Goal: Task Accomplishment & Management: Complete application form

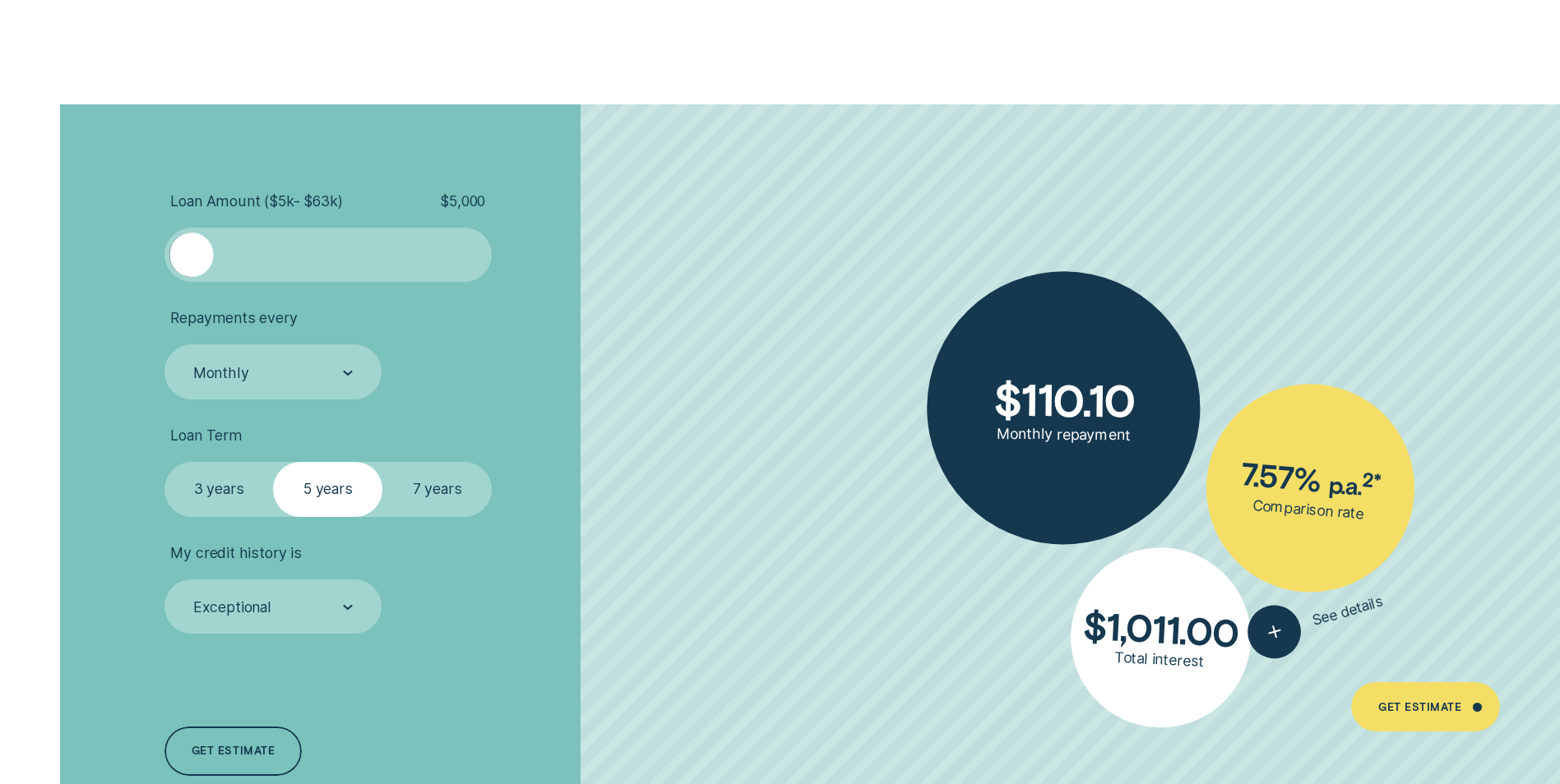
scroll to position [3781, 0]
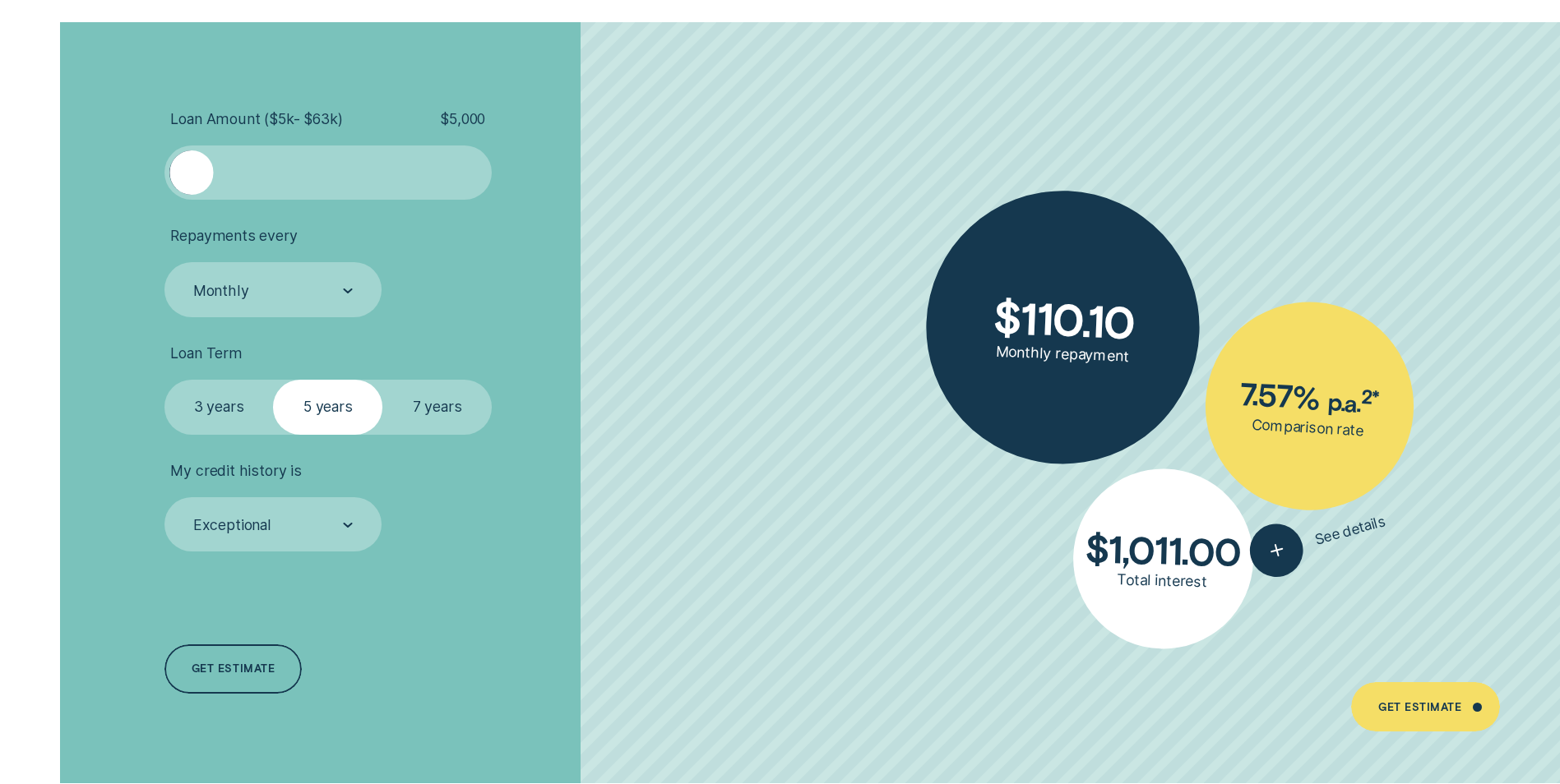
click at [447, 179] on div at bounding box center [328, 173] width 273 height 44
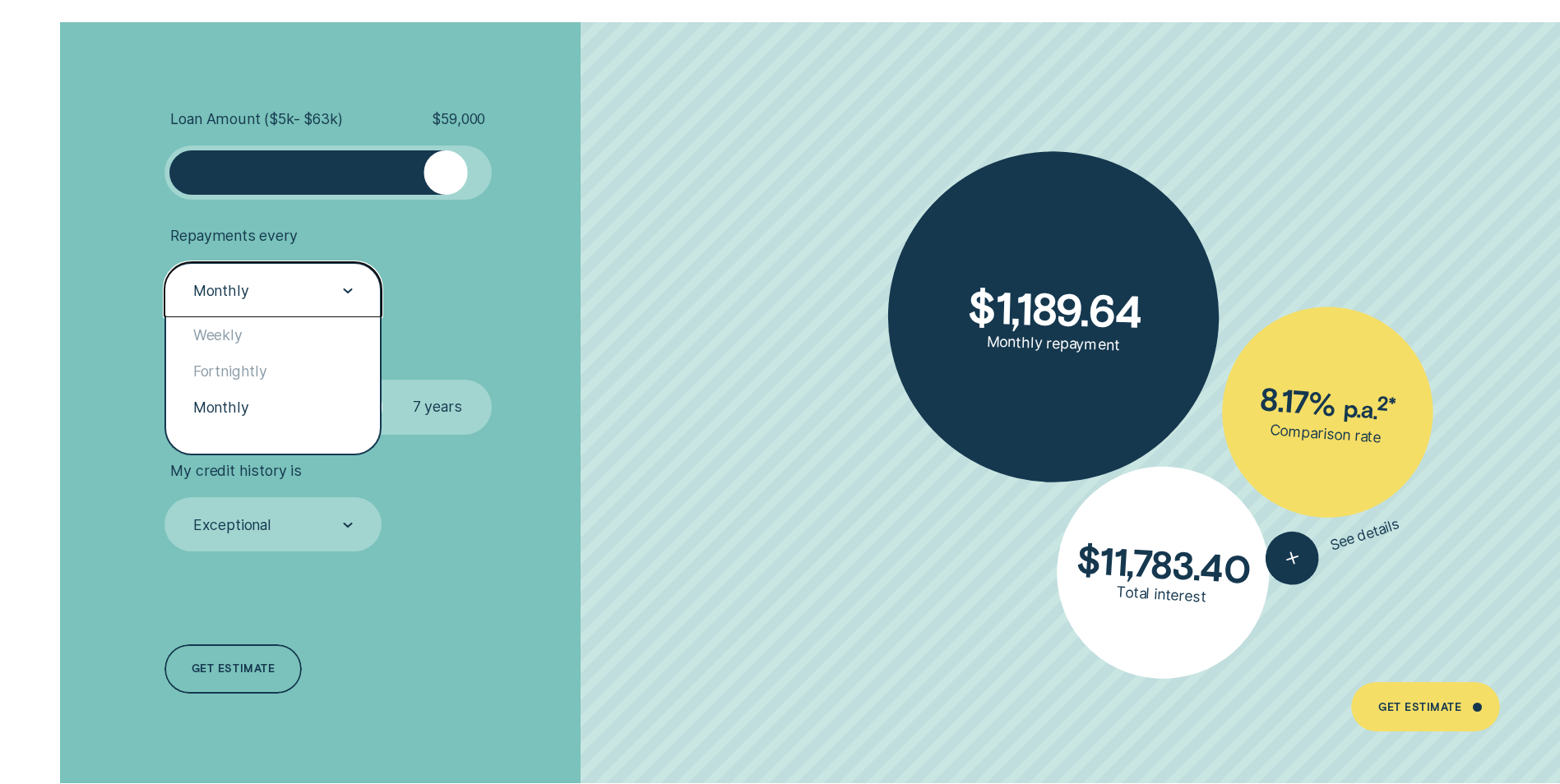
click at [346, 316] on div at bounding box center [348, 290] width 10 height 53
click at [344, 346] on div "Weekly" at bounding box center [273, 336] width 214 height 36
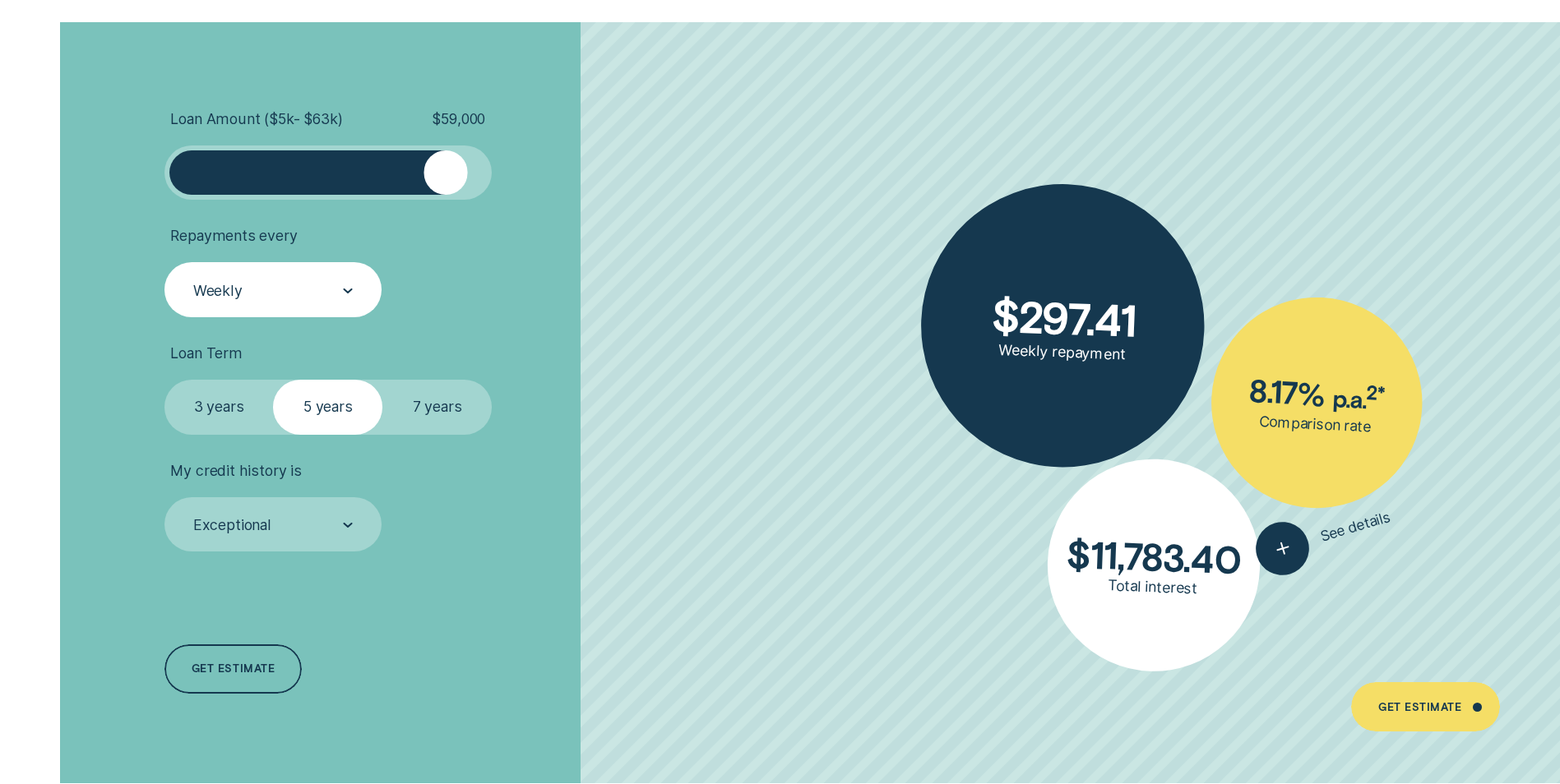
click at [481, 399] on label "7 years" at bounding box center [437, 406] width 109 height 54
click at [383, 380] on input "7 years" at bounding box center [383, 380] width 0 height 0
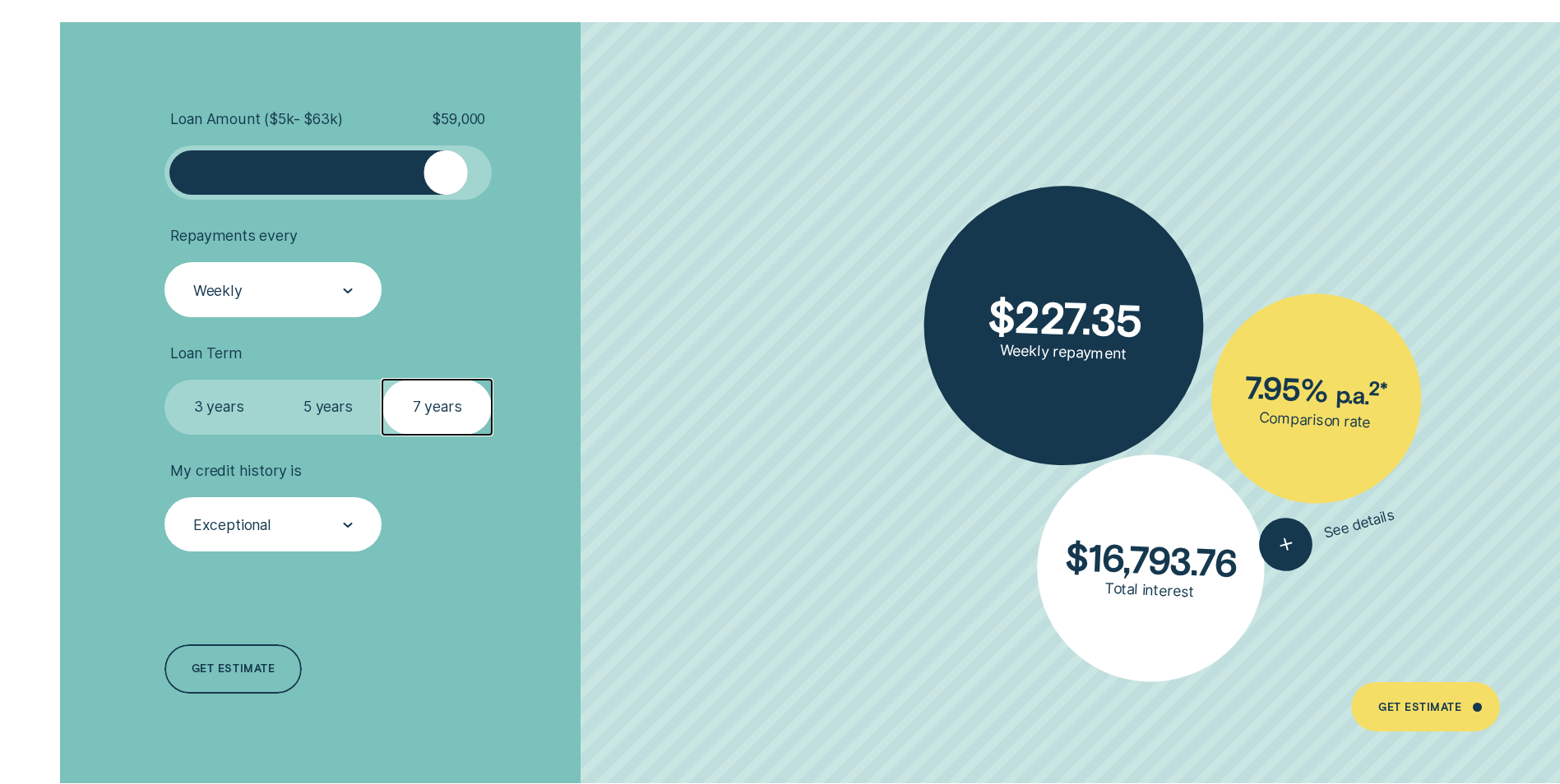
click at [354, 524] on div "Exceptional" at bounding box center [273, 524] width 217 height 54
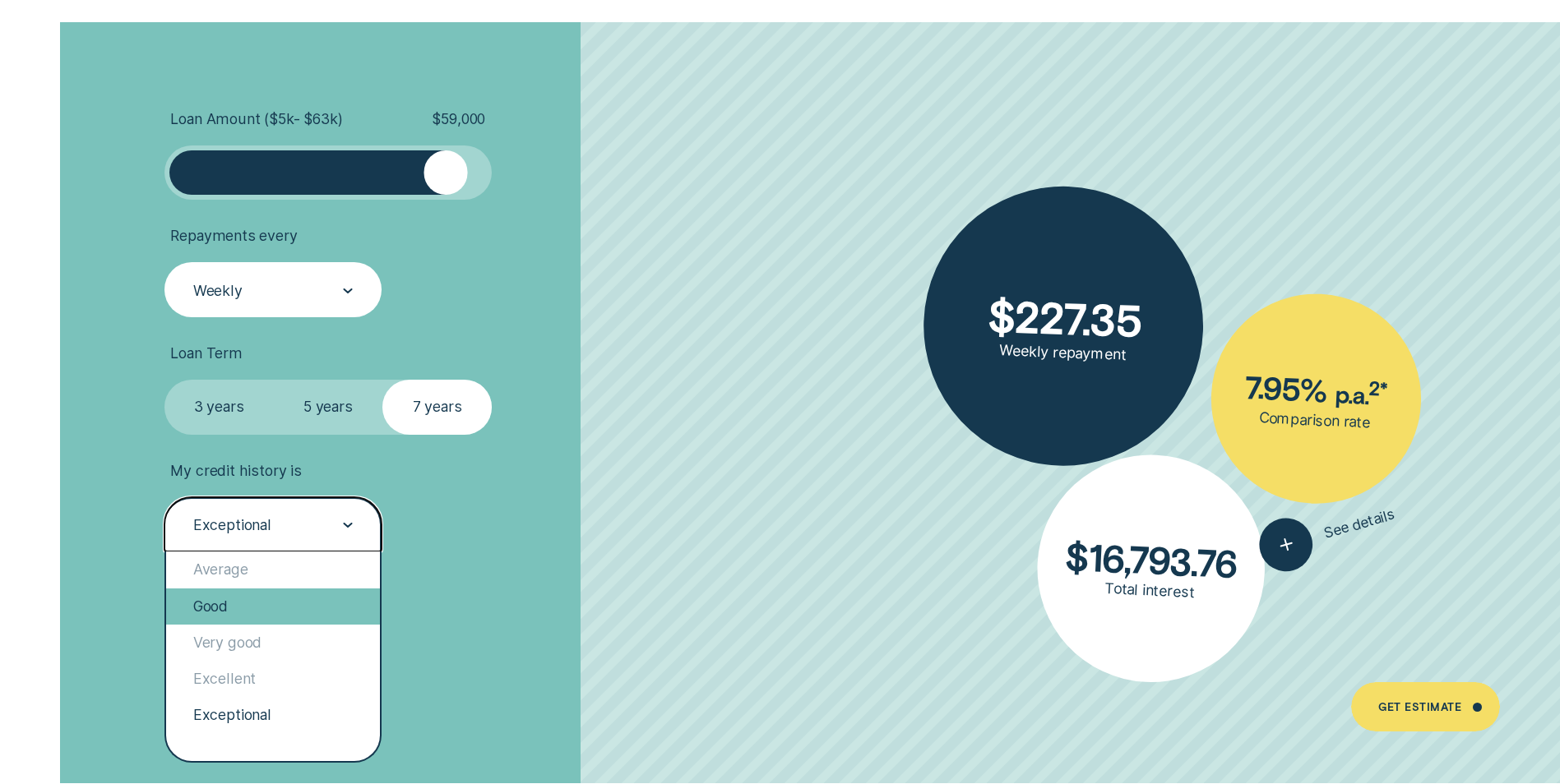
click at [328, 612] on div "Good" at bounding box center [273, 606] width 214 height 36
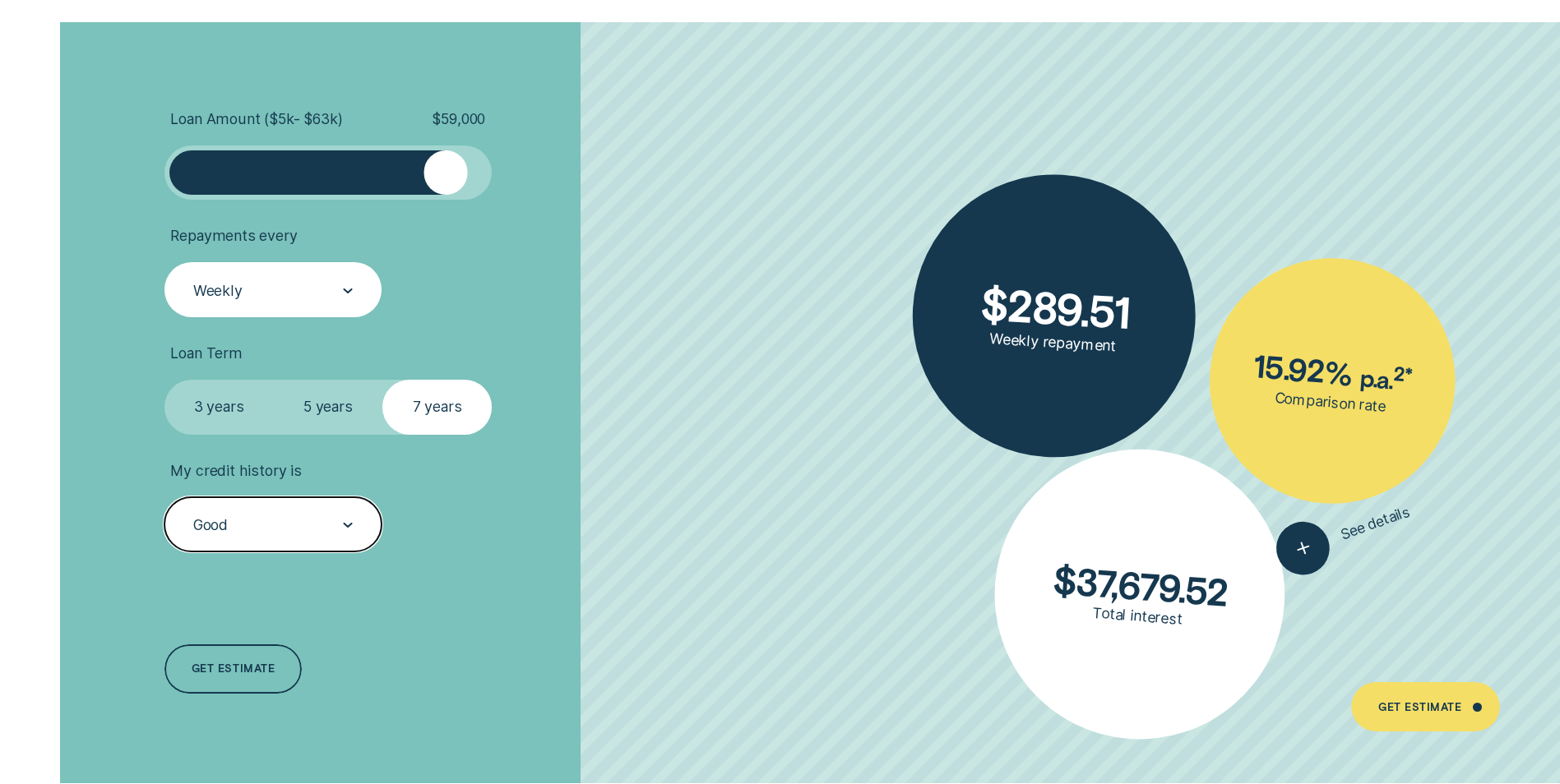
scroll to position [3534, 0]
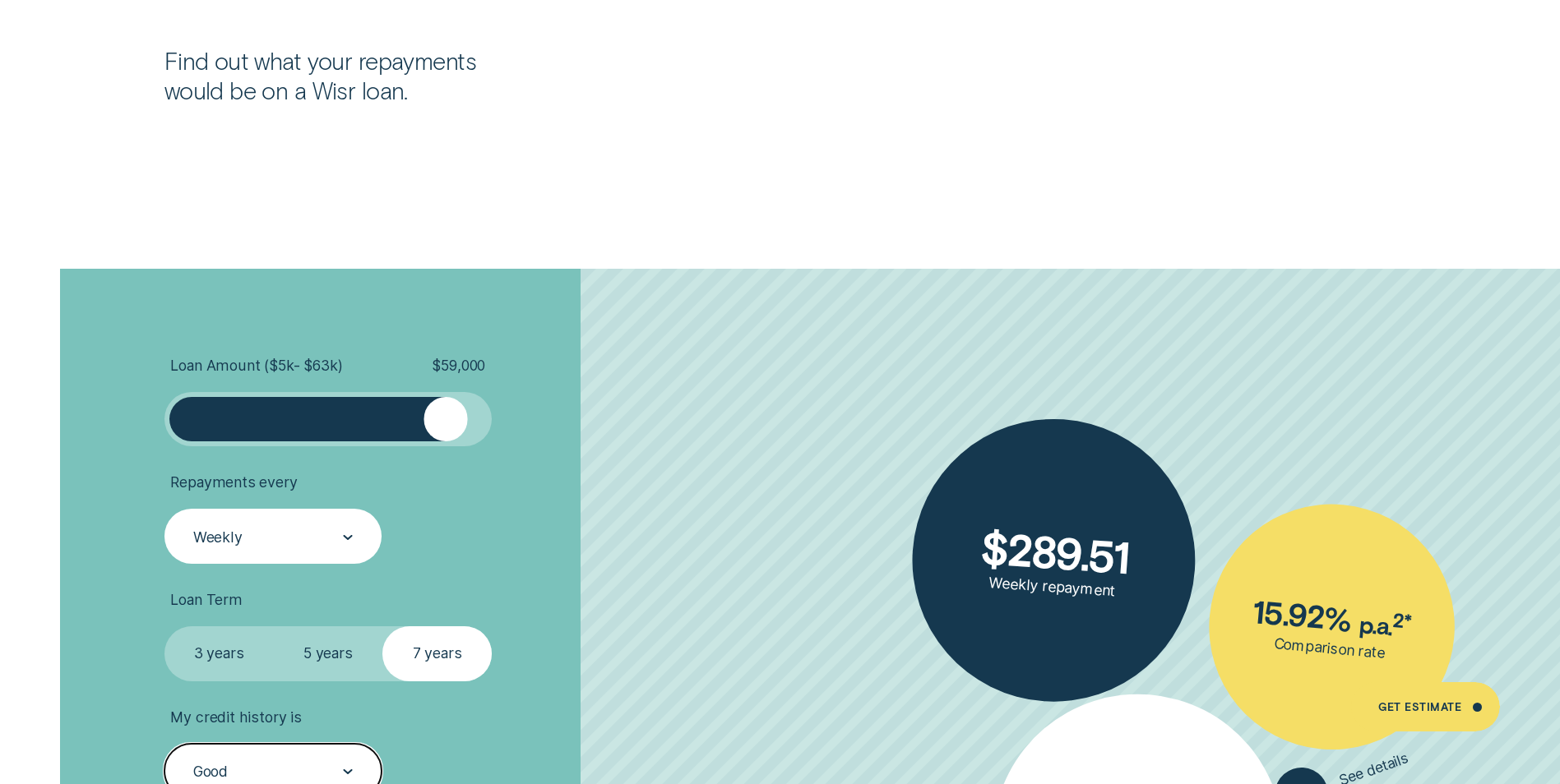
click at [334, 413] on div at bounding box center [328, 419] width 273 height 44
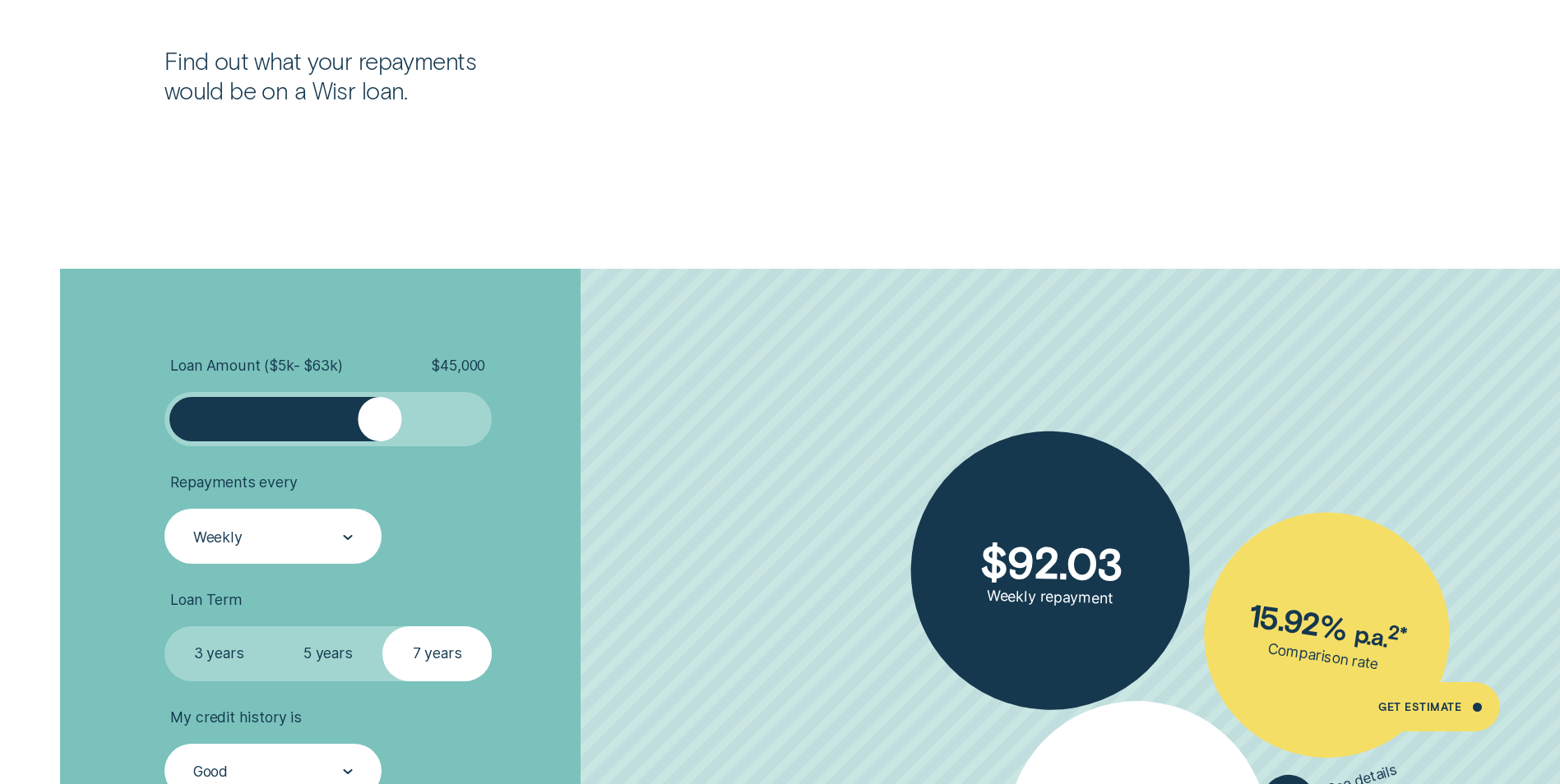
drag, startPoint x: 337, startPoint y: 415, endPoint x: 378, endPoint y: 423, distance: 41.8
click at [378, 423] on div at bounding box center [380, 419] width 44 height 44
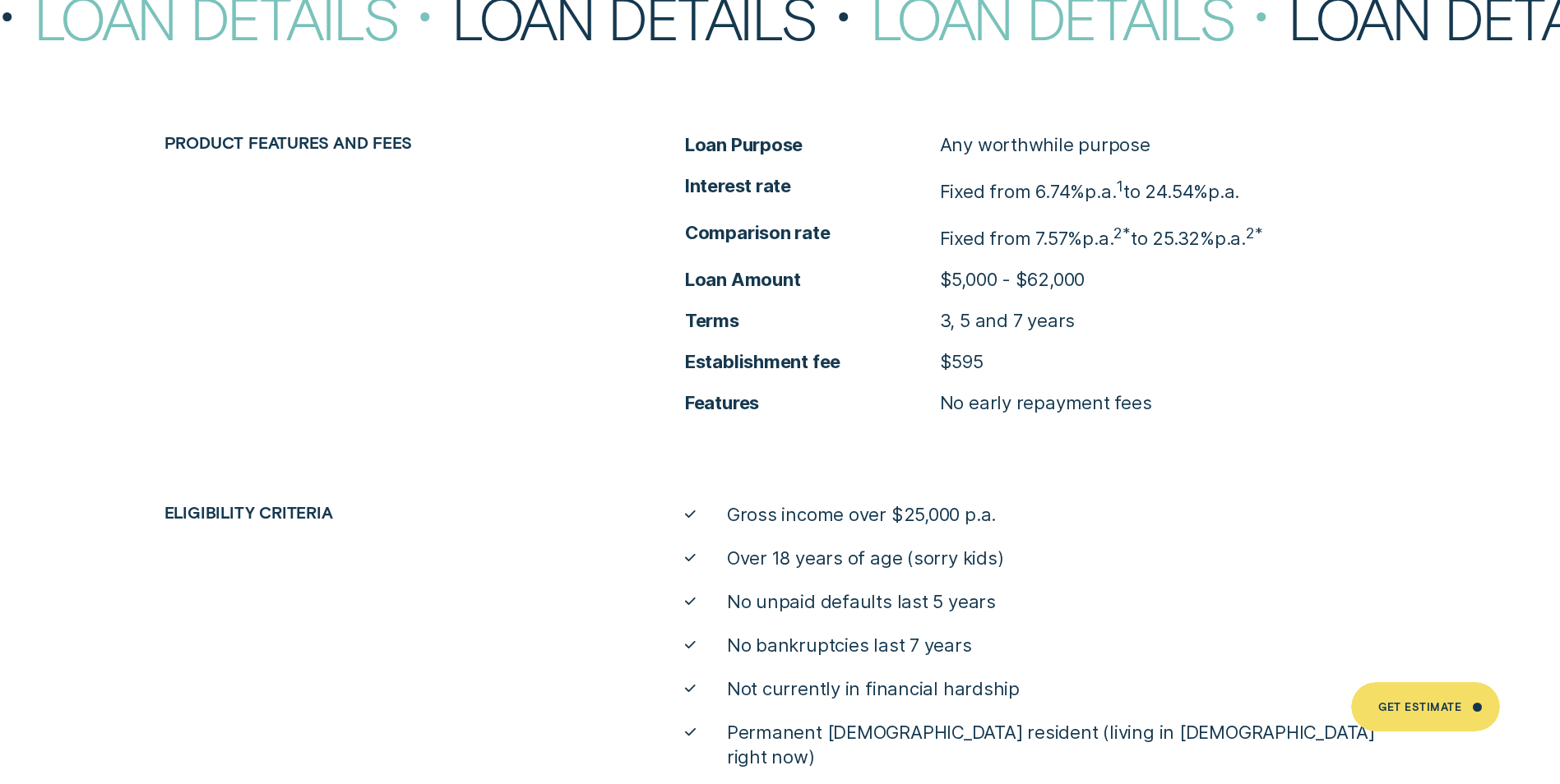
scroll to position [7424, 0]
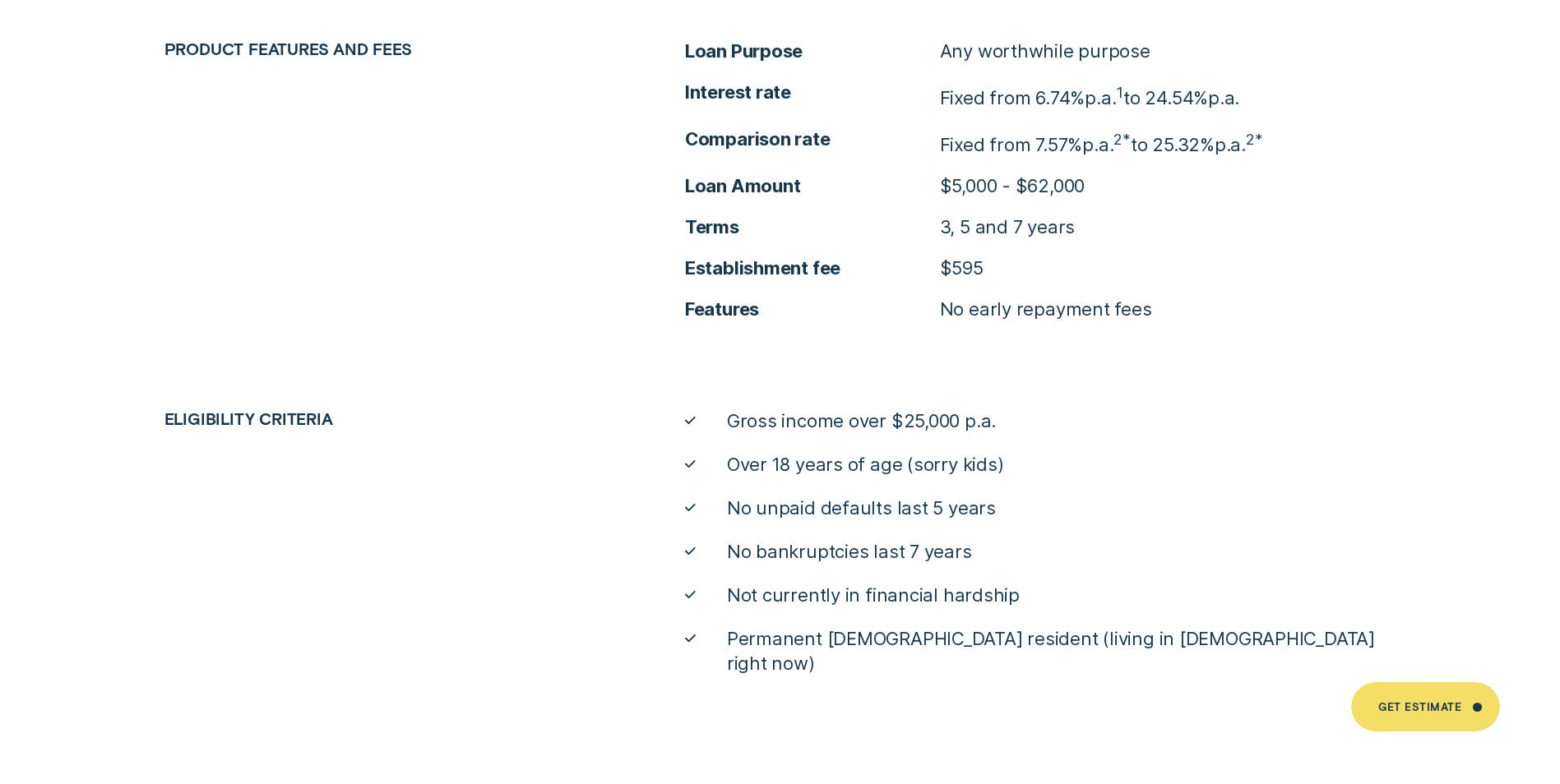
click at [1136, 497] on li "No unpaid defaults last 5 years" at bounding box center [1040, 508] width 711 height 25
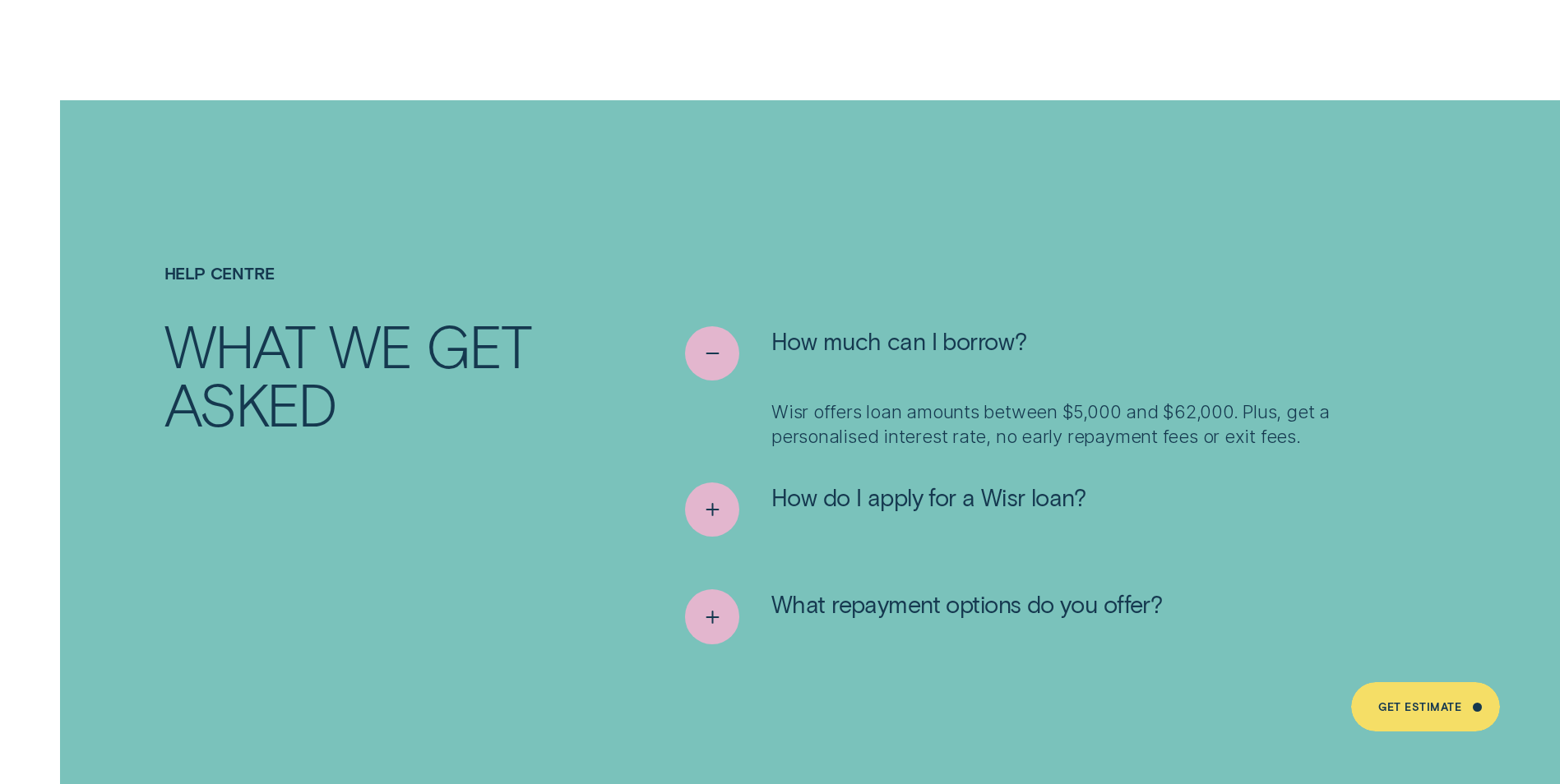
scroll to position [8245, 0]
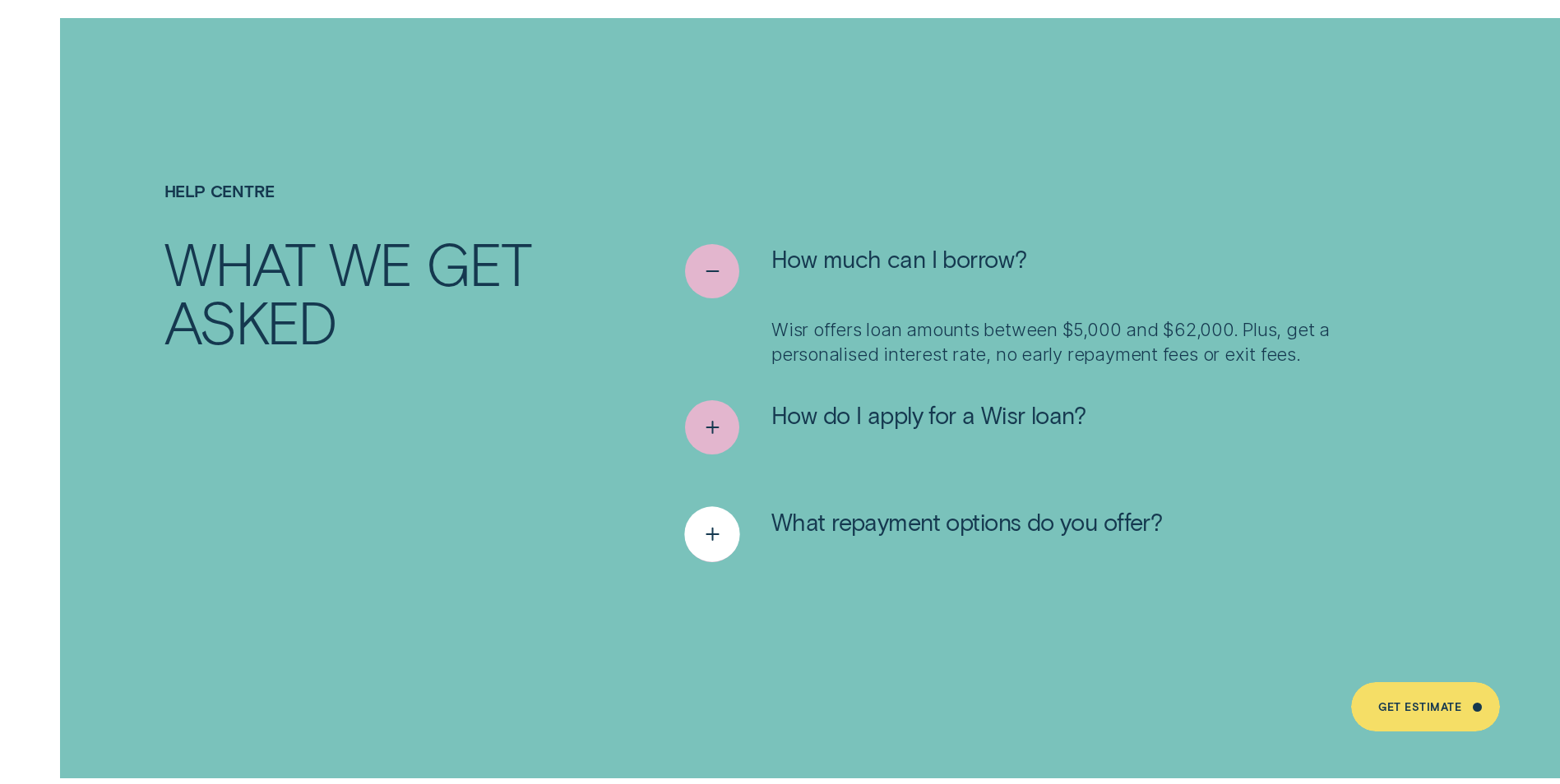
click at [699, 522] on icon "See more" at bounding box center [713, 535] width 28 height 26
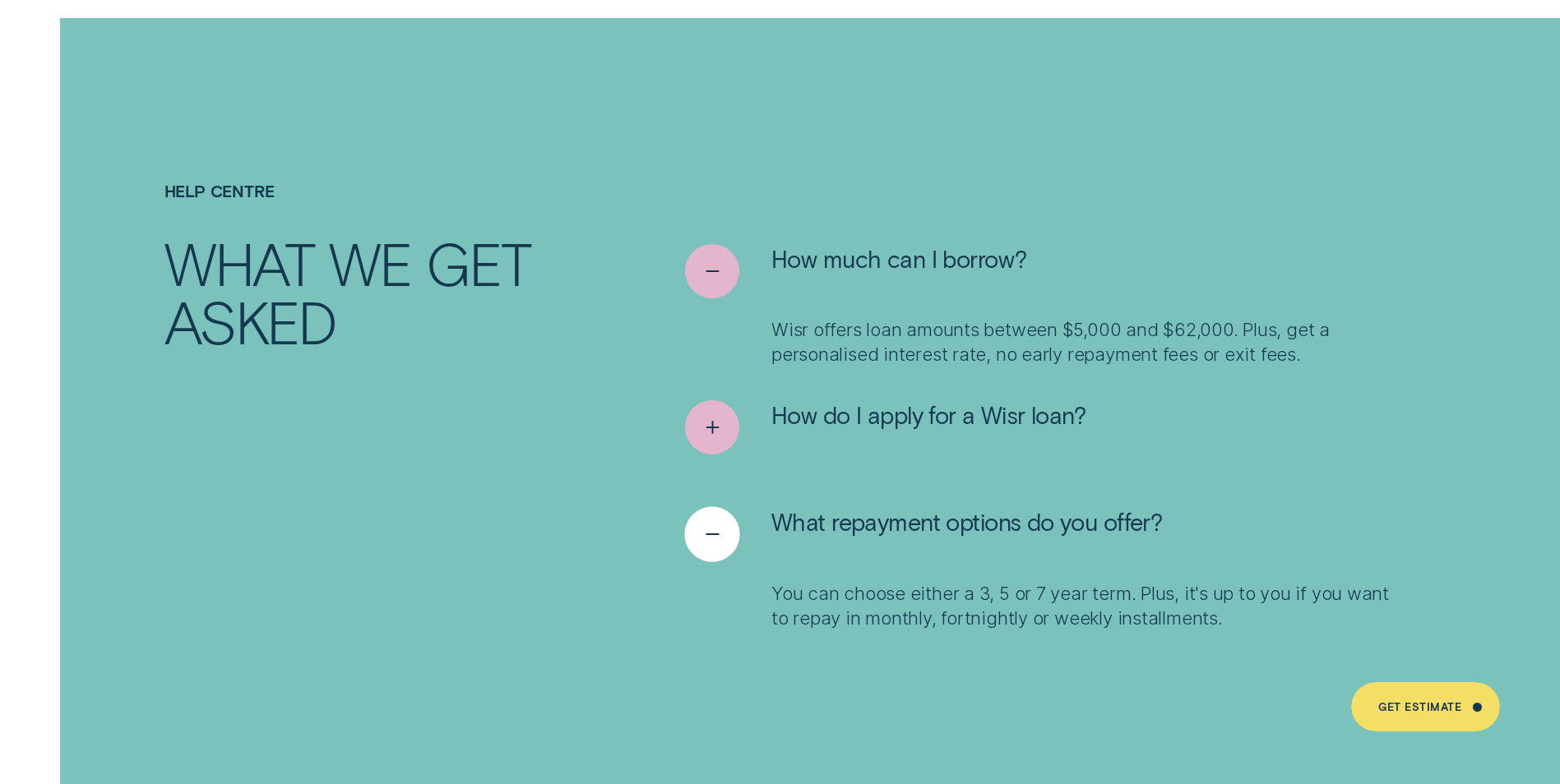
click at [728, 515] on div "See less" at bounding box center [713, 535] width 56 height 56
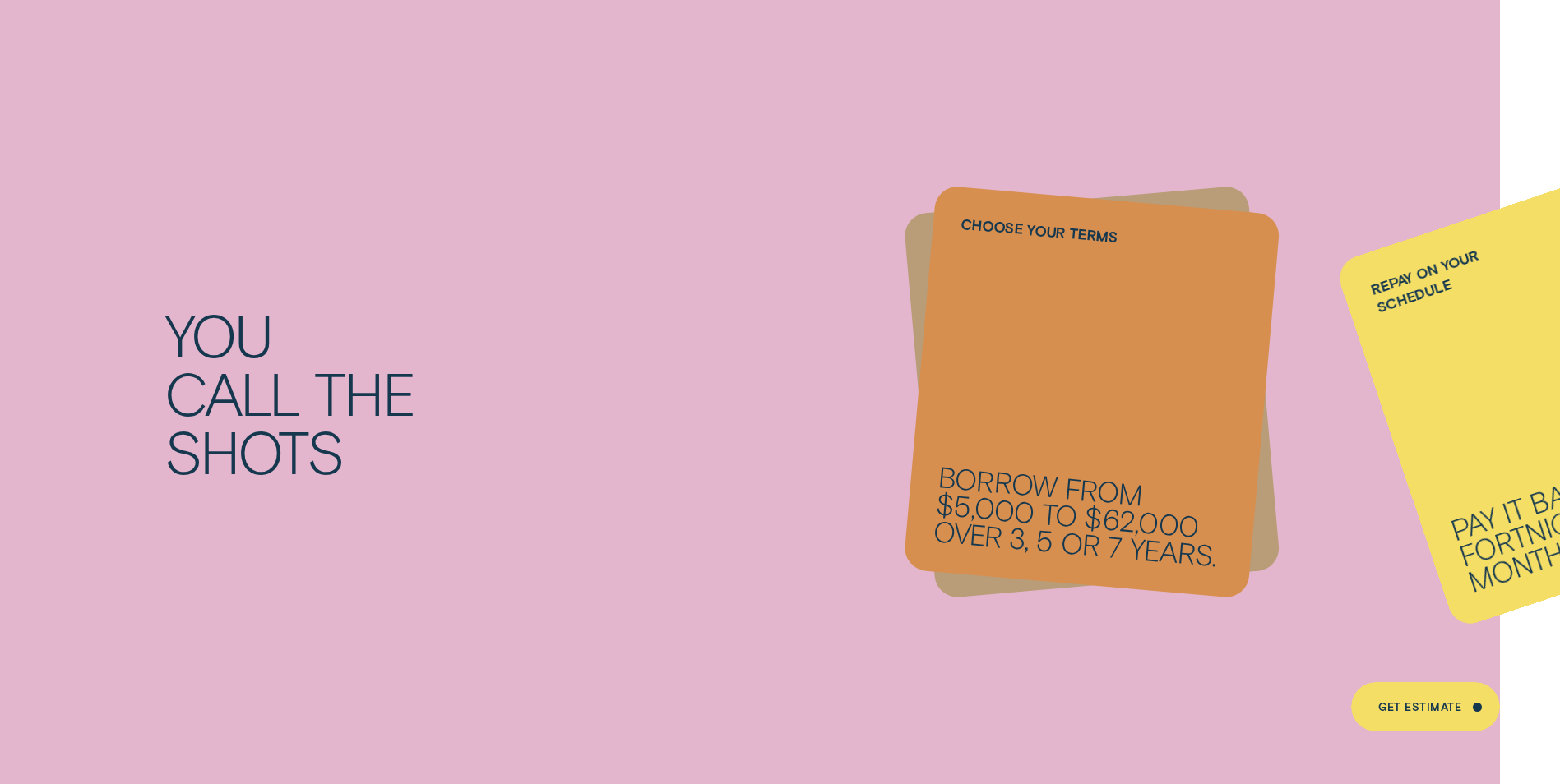
scroll to position [0, 0]
